Goal: Task Accomplishment & Management: Complete application form

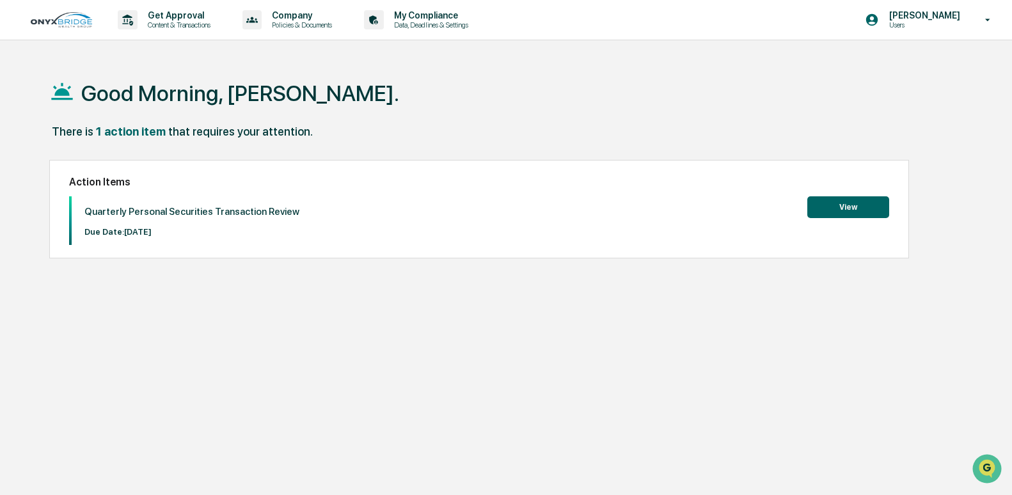
click at [849, 211] on button "View" at bounding box center [848, 207] width 82 height 22
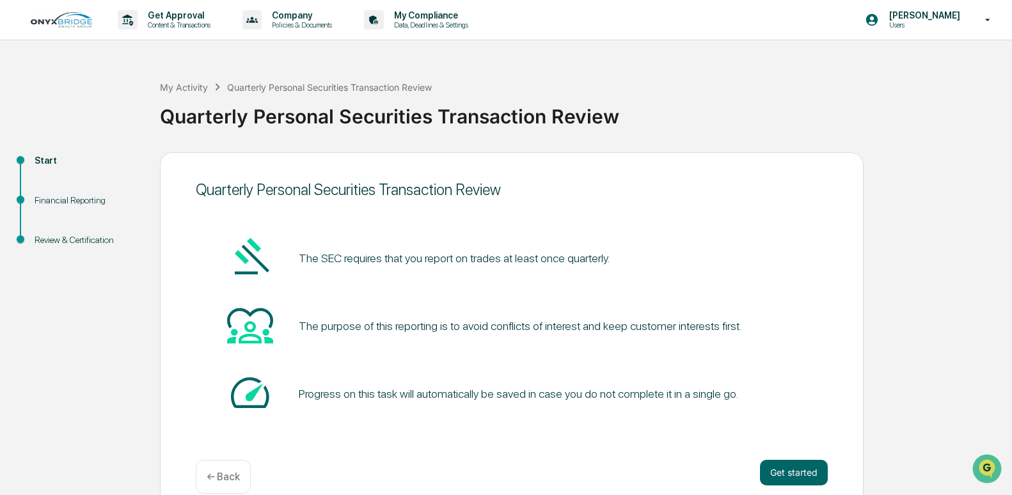
scroll to position [20, 0]
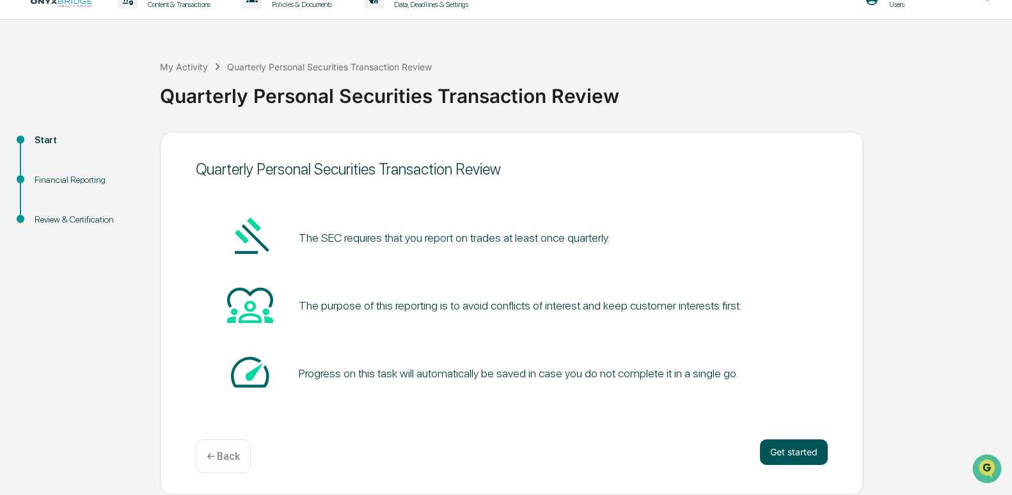
click at [773, 452] on button "Get started" at bounding box center [794, 452] width 68 height 26
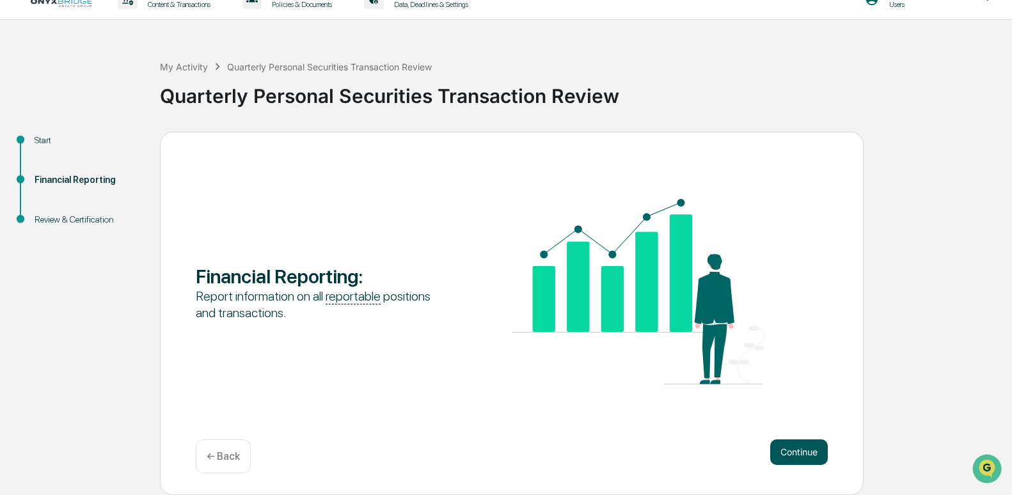
click at [792, 457] on button "Continue" at bounding box center [799, 452] width 58 height 26
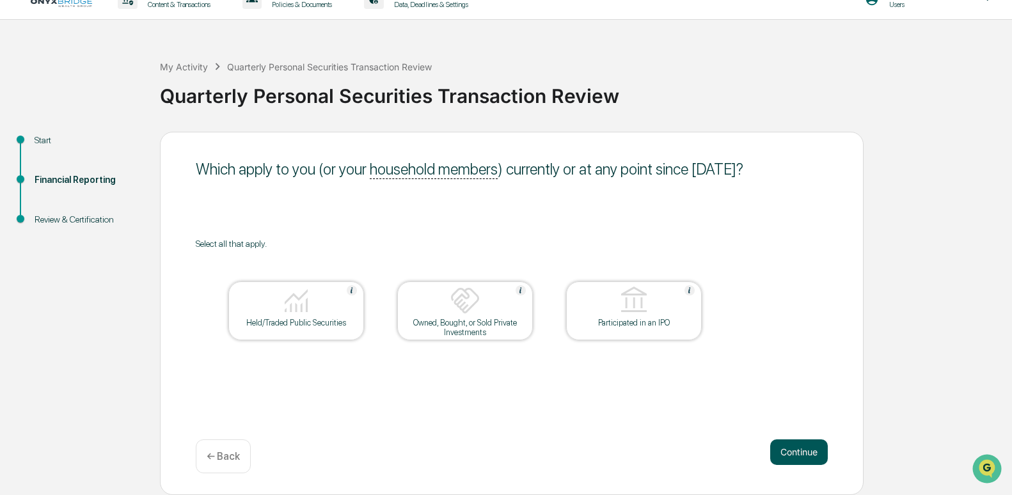
click at [797, 455] on button "Continue" at bounding box center [799, 452] width 58 height 26
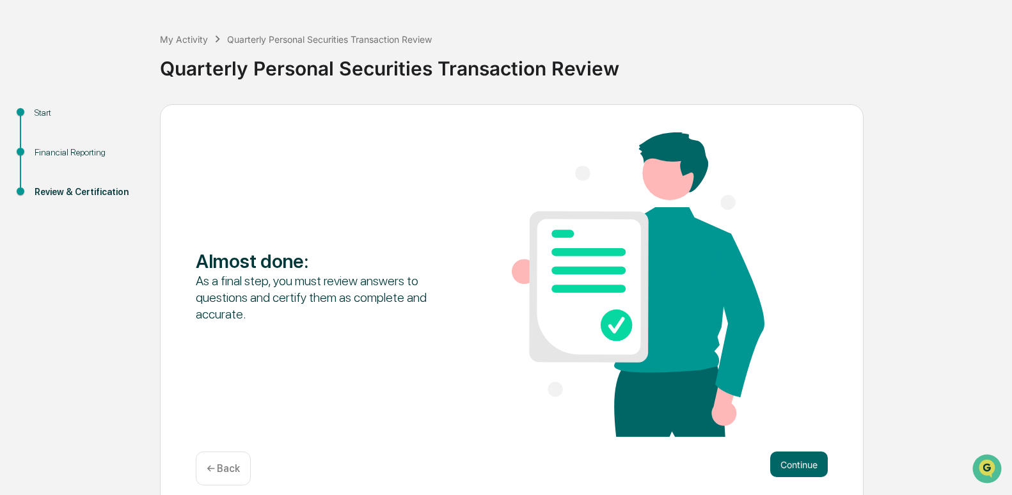
scroll to position [60, 0]
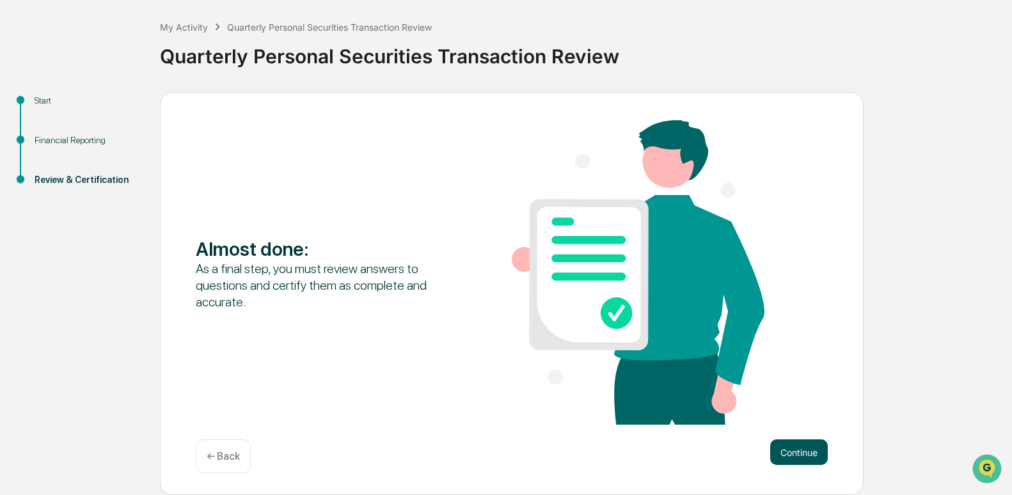
click at [787, 454] on button "Continue" at bounding box center [799, 452] width 58 height 26
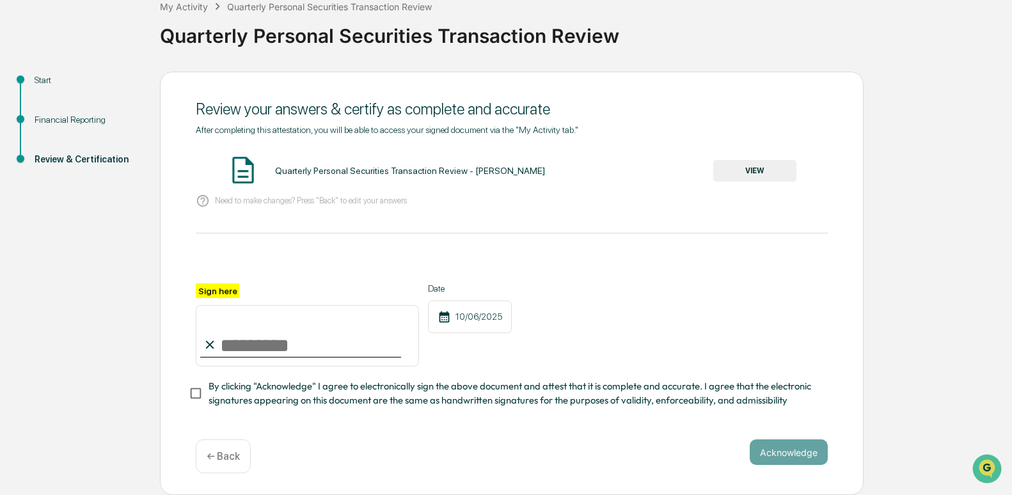
scroll to position [84, 0]
click at [223, 346] on input "Sign here" at bounding box center [307, 335] width 223 height 61
type input "**********"
click at [776, 458] on button "Acknowledge" at bounding box center [789, 452] width 78 height 26
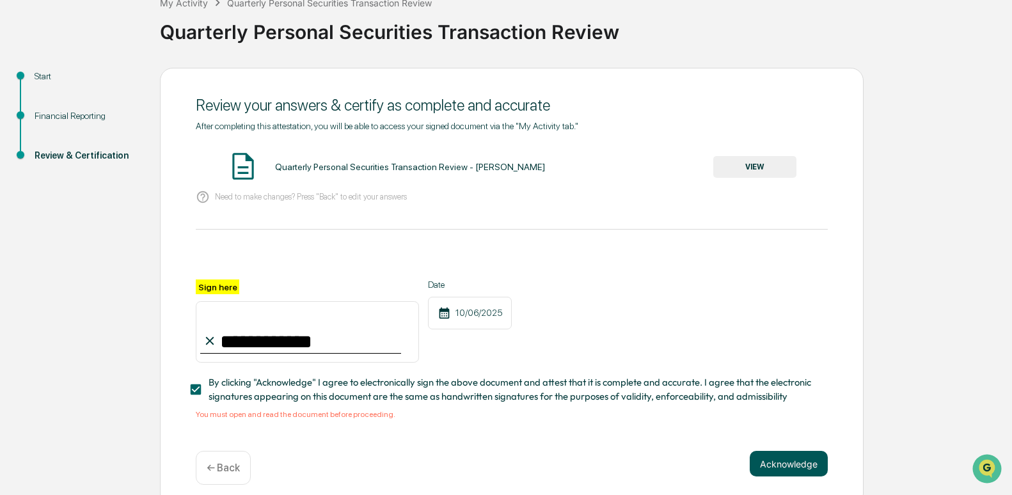
click at [767, 464] on button "Acknowledge" at bounding box center [789, 464] width 78 height 26
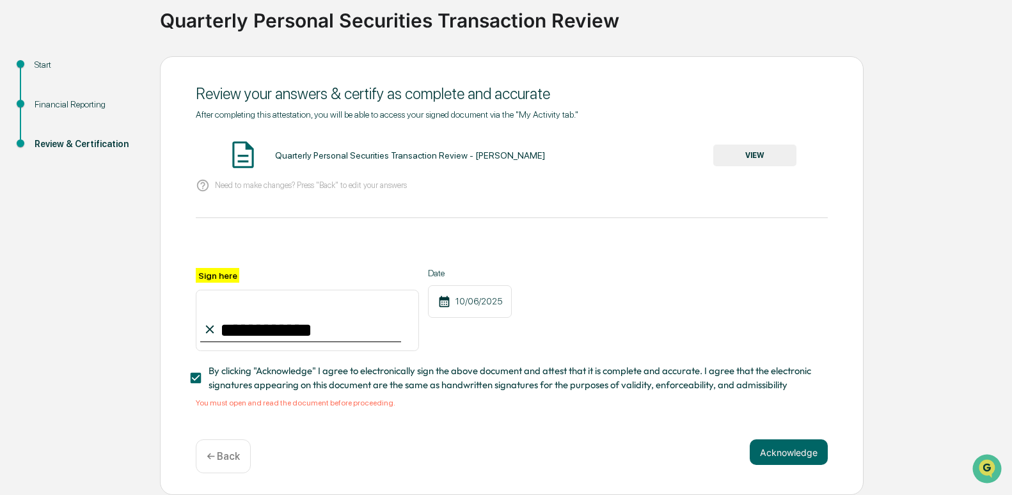
scroll to position [100, 0]
click at [224, 263] on div at bounding box center [512, 252] width 632 height 31
click at [221, 281] on div "**********" at bounding box center [307, 309] width 223 height 83
click at [214, 276] on label "Sign here" at bounding box center [217, 275] width 43 height 15
click at [214, 290] on input "**********" at bounding box center [307, 320] width 223 height 61
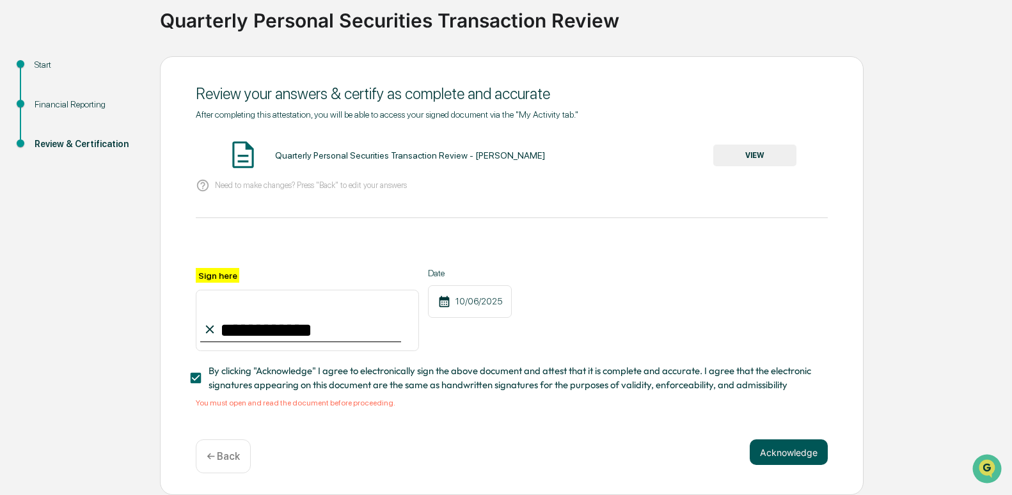
click at [773, 455] on button "Acknowledge" at bounding box center [789, 452] width 78 height 26
click at [741, 153] on button "VIEW" at bounding box center [754, 156] width 83 height 22
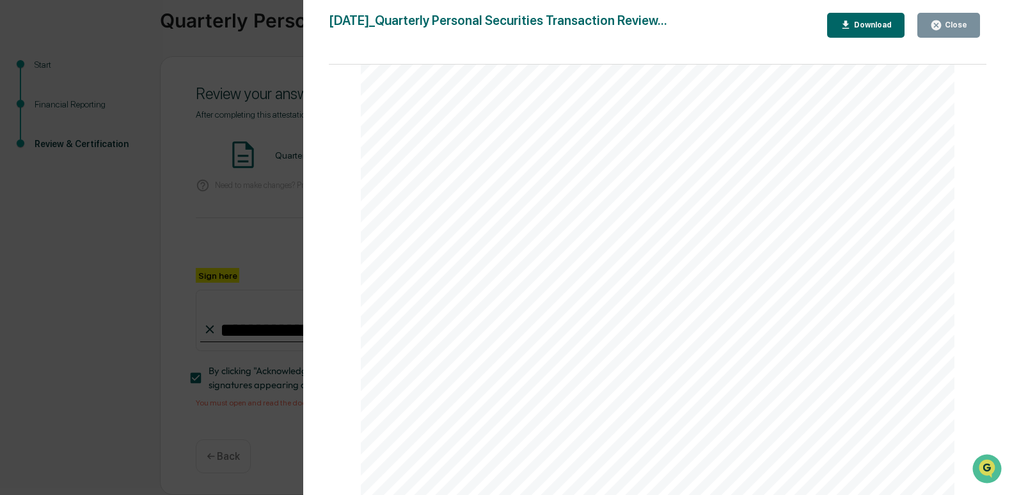
scroll to position [1319, 0]
click at [931, 30] on button "Close" at bounding box center [948, 25] width 63 height 25
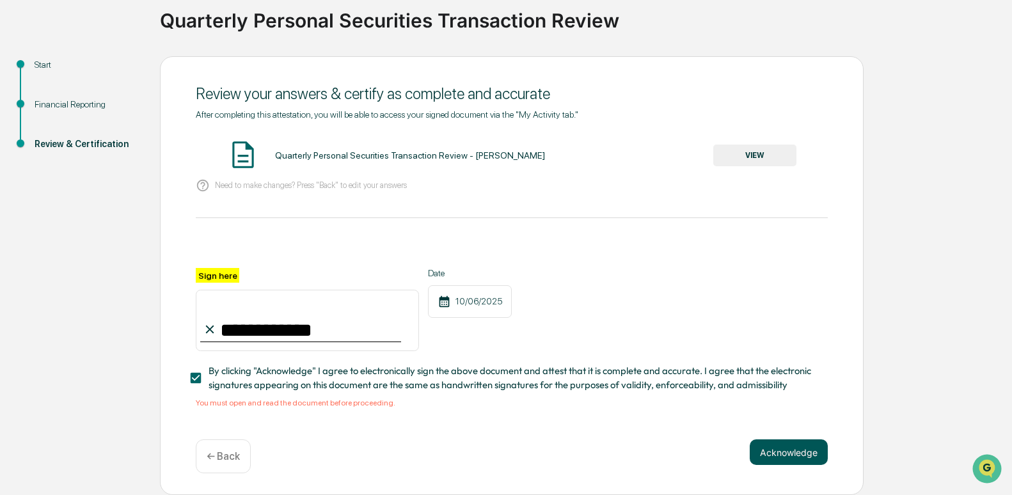
click at [774, 451] on button "Acknowledge" at bounding box center [789, 452] width 78 height 26
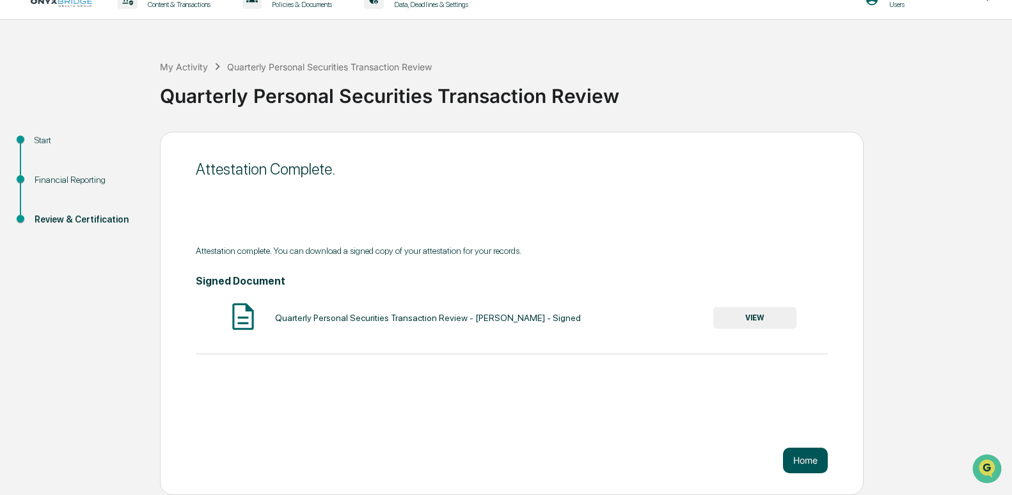
click at [803, 462] on button "Home" at bounding box center [805, 461] width 45 height 26
